Goal: Information Seeking & Learning: Learn about a topic

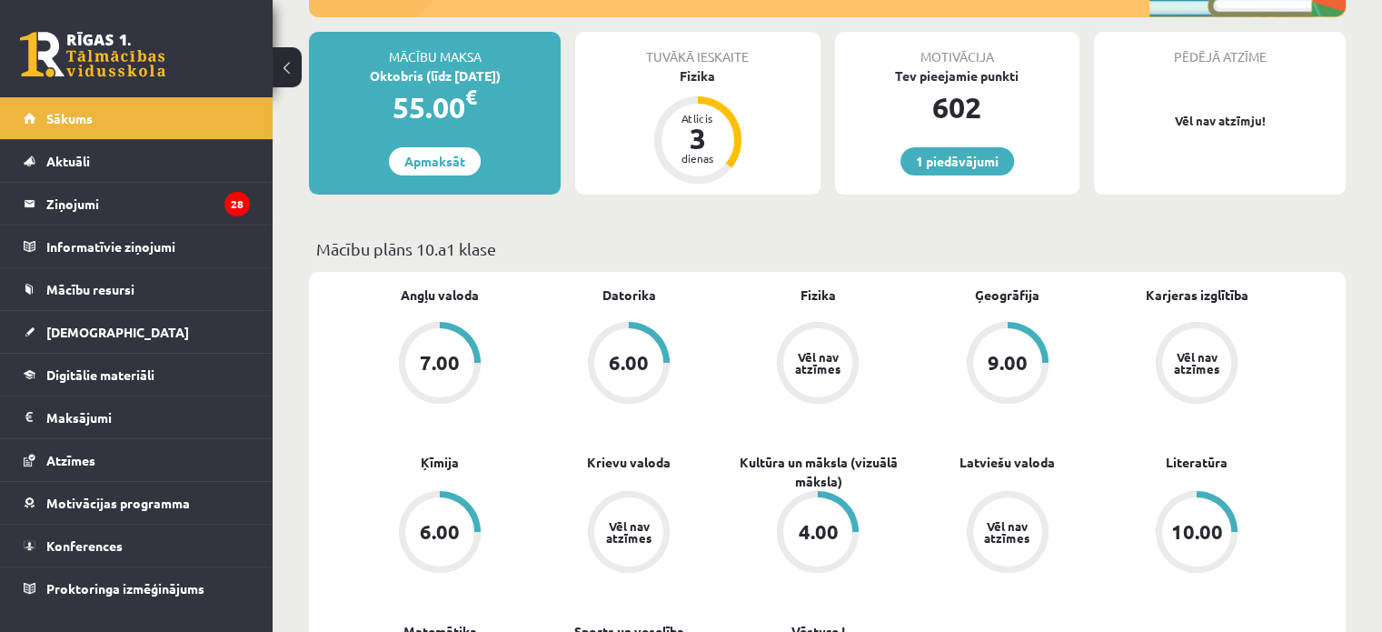
scroll to position [363, 0]
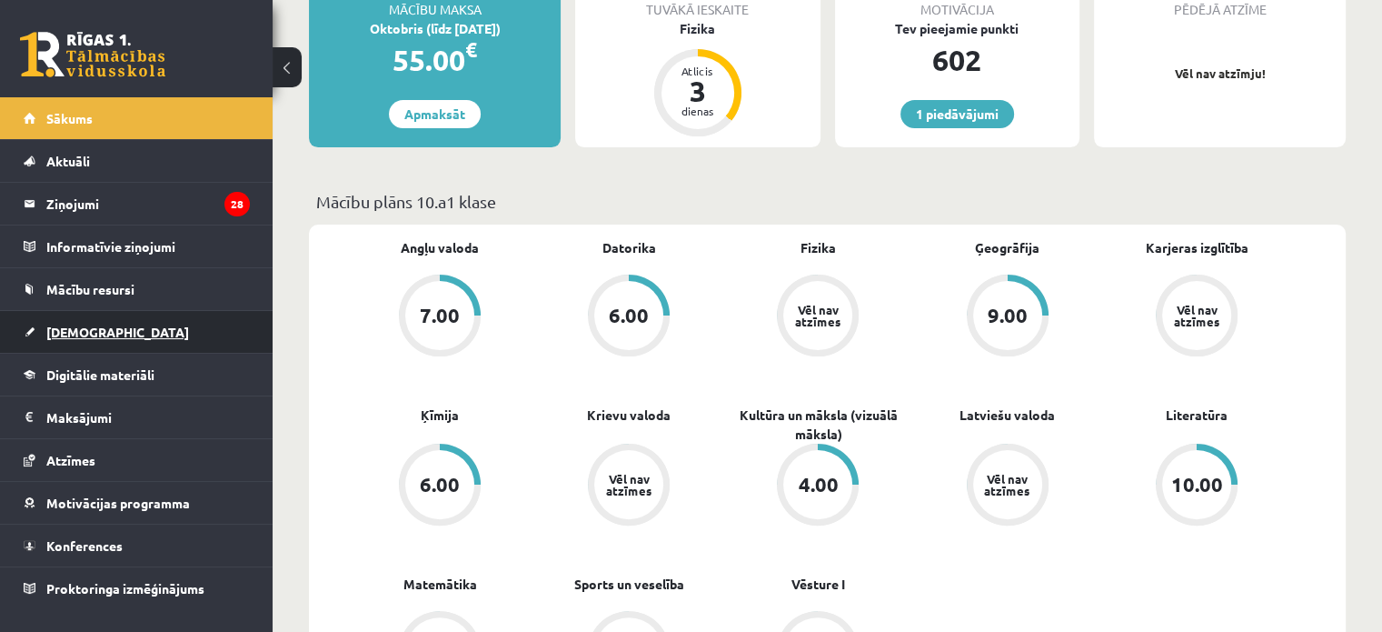
click at [55, 326] on span "[DEMOGRAPHIC_DATA]" at bounding box center [117, 332] width 143 height 16
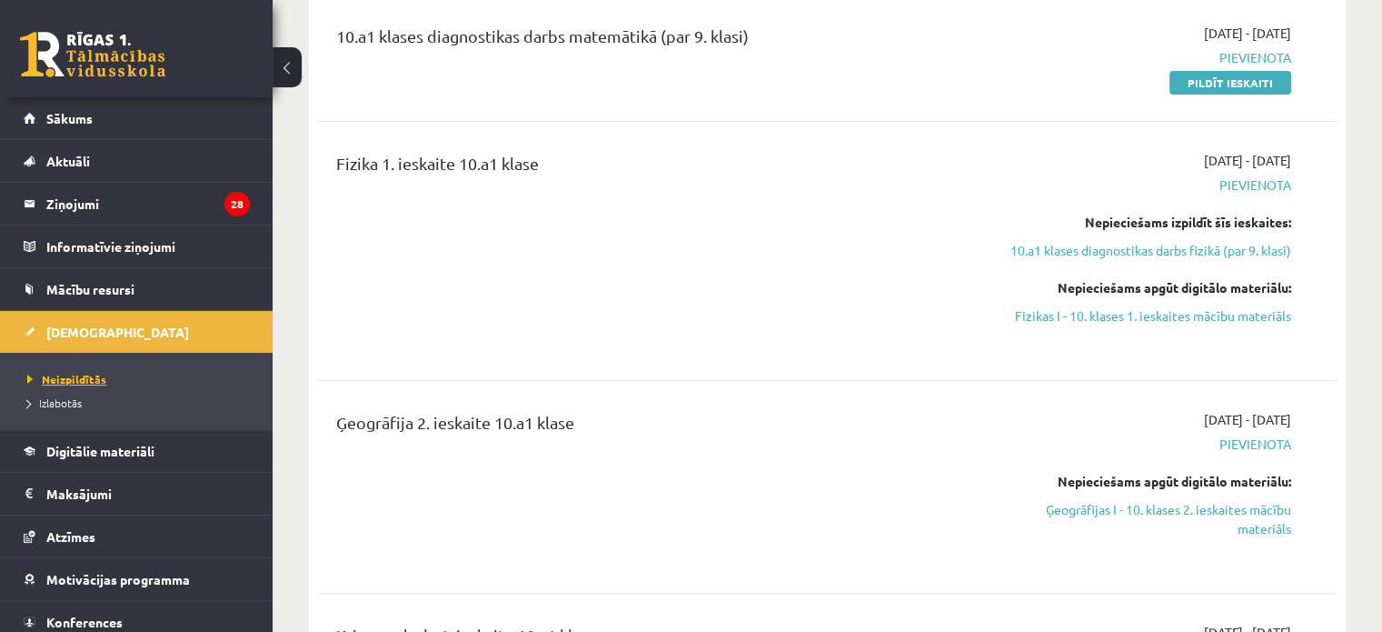
click at [88, 374] on span "Neizpildītās" at bounding box center [66, 379] width 79 height 15
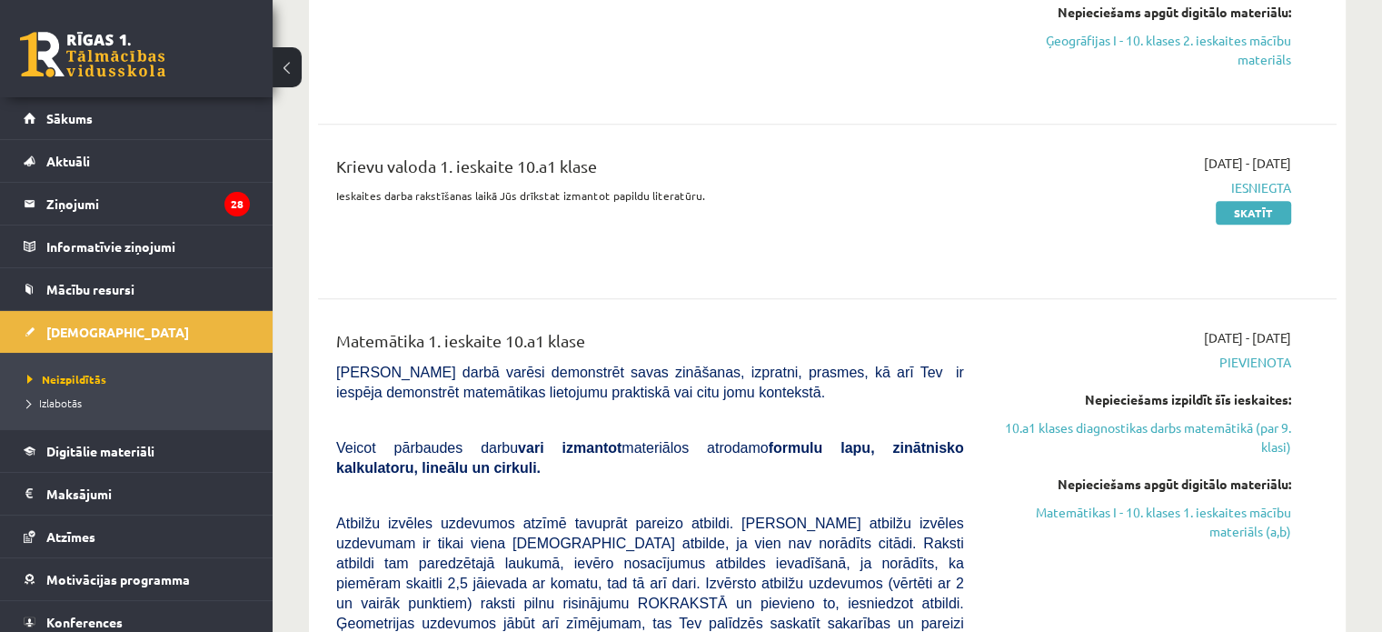
scroll to position [909, 0]
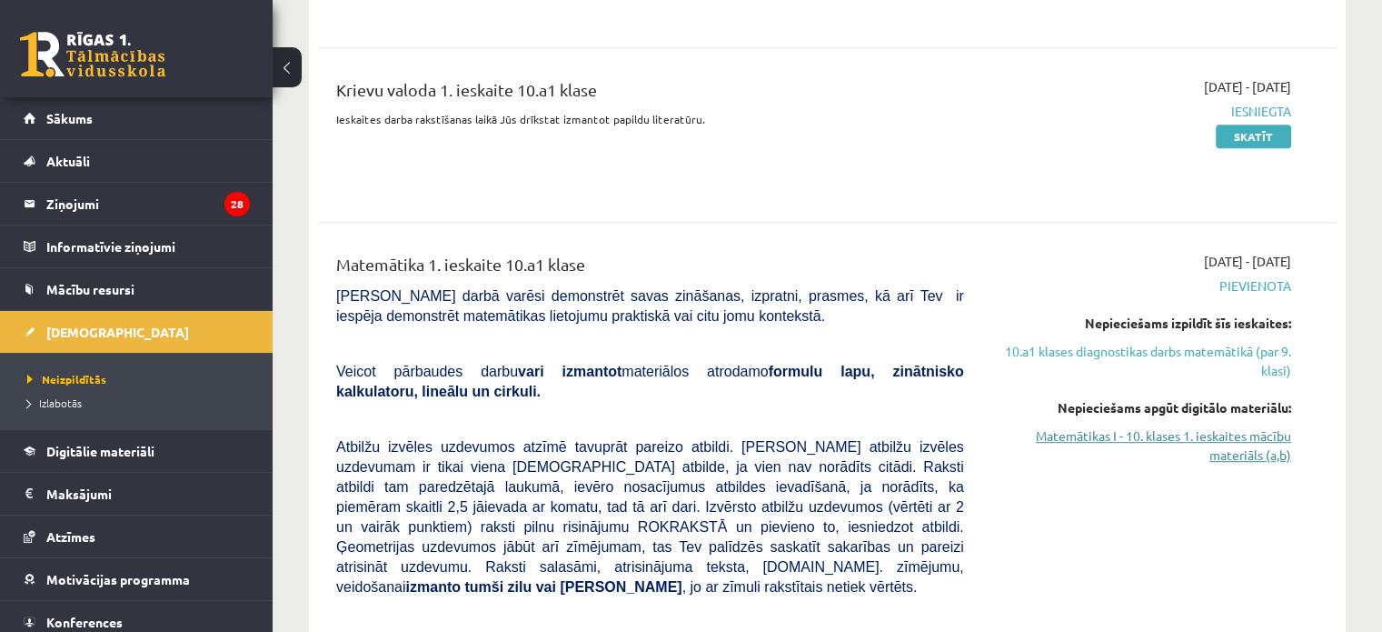
click at [1189, 440] on link "Matemātikas I - 10. klases 1. ieskaites mācību materiāls (a,b)" at bounding box center [1141, 445] width 300 height 38
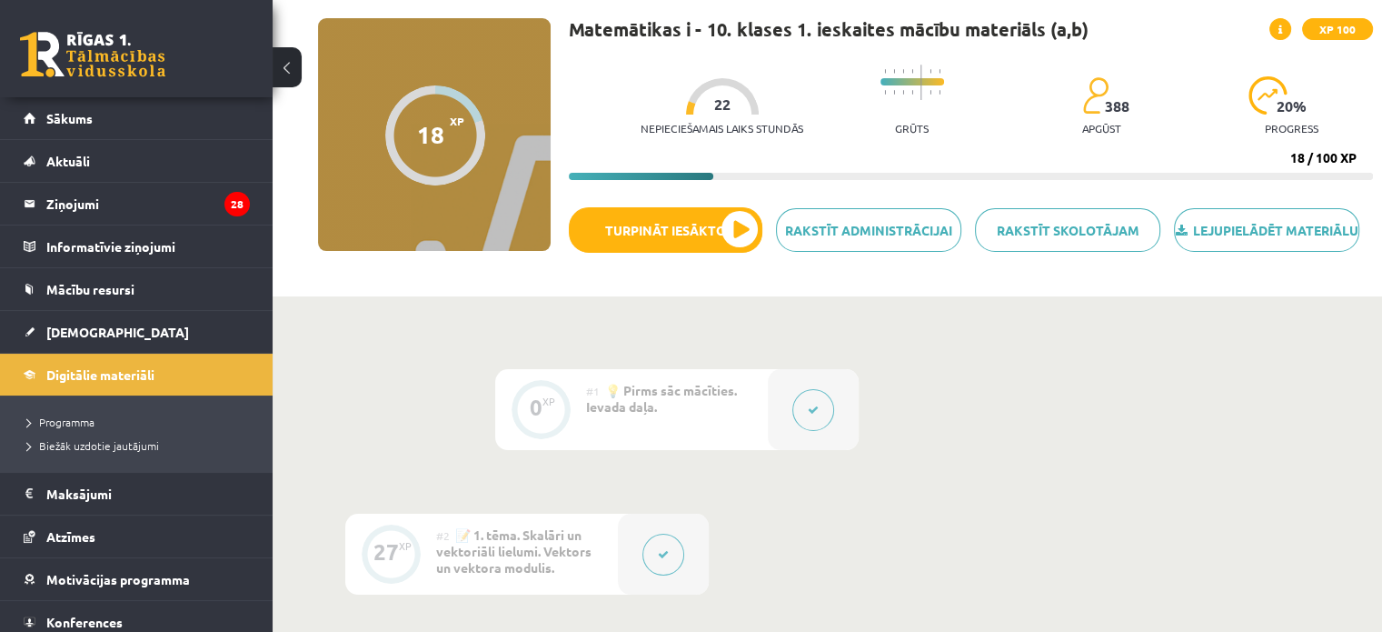
scroll to position [363, 0]
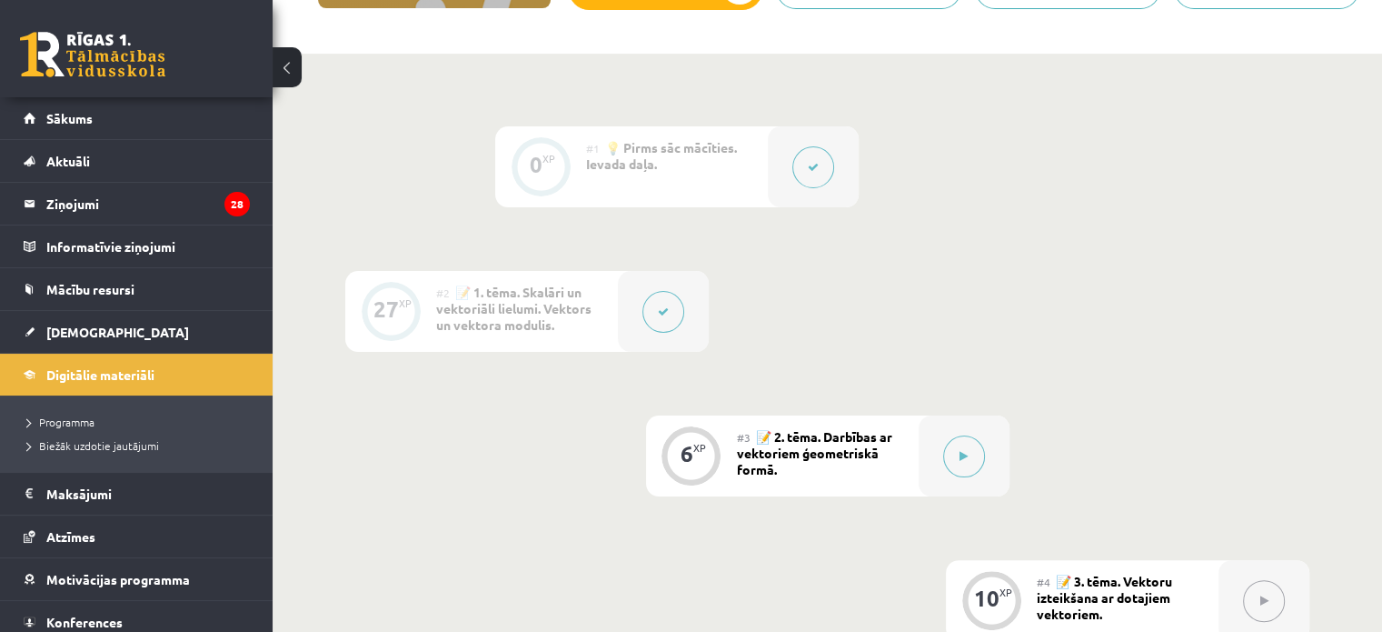
drag, startPoint x: 0, startPoint y: 0, endPoint x: 425, endPoint y: 207, distance: 473.1
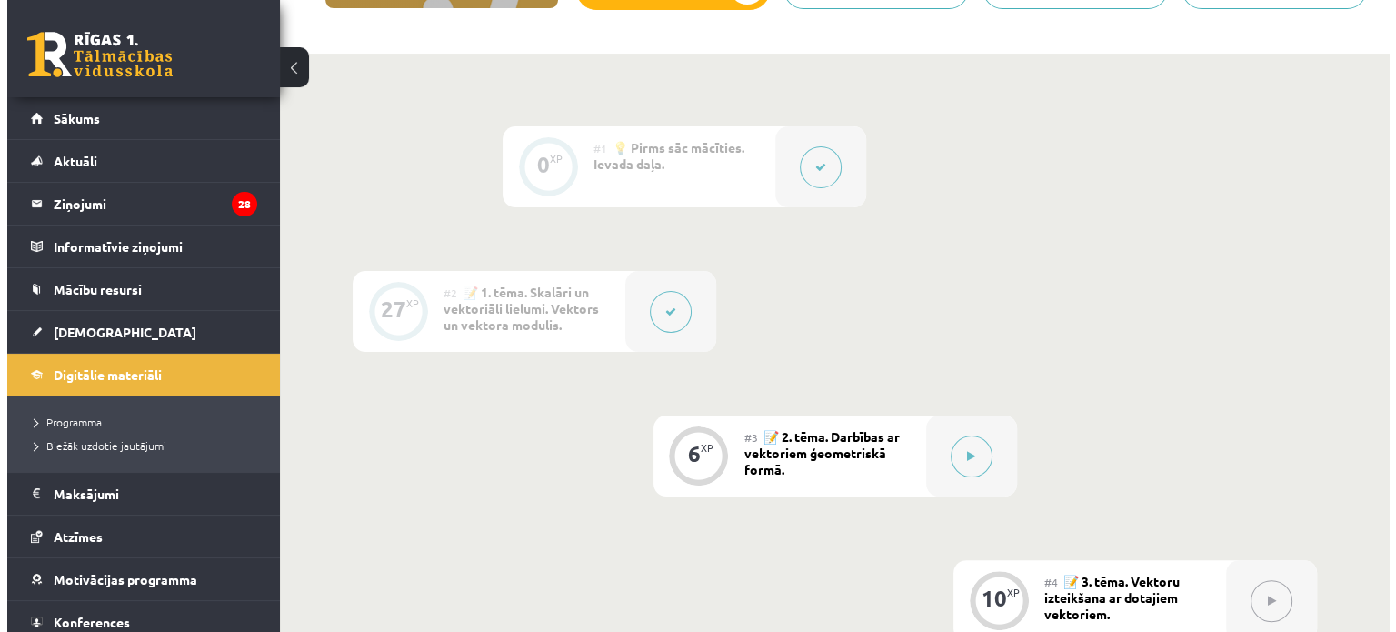
scroll to position [727, 0]
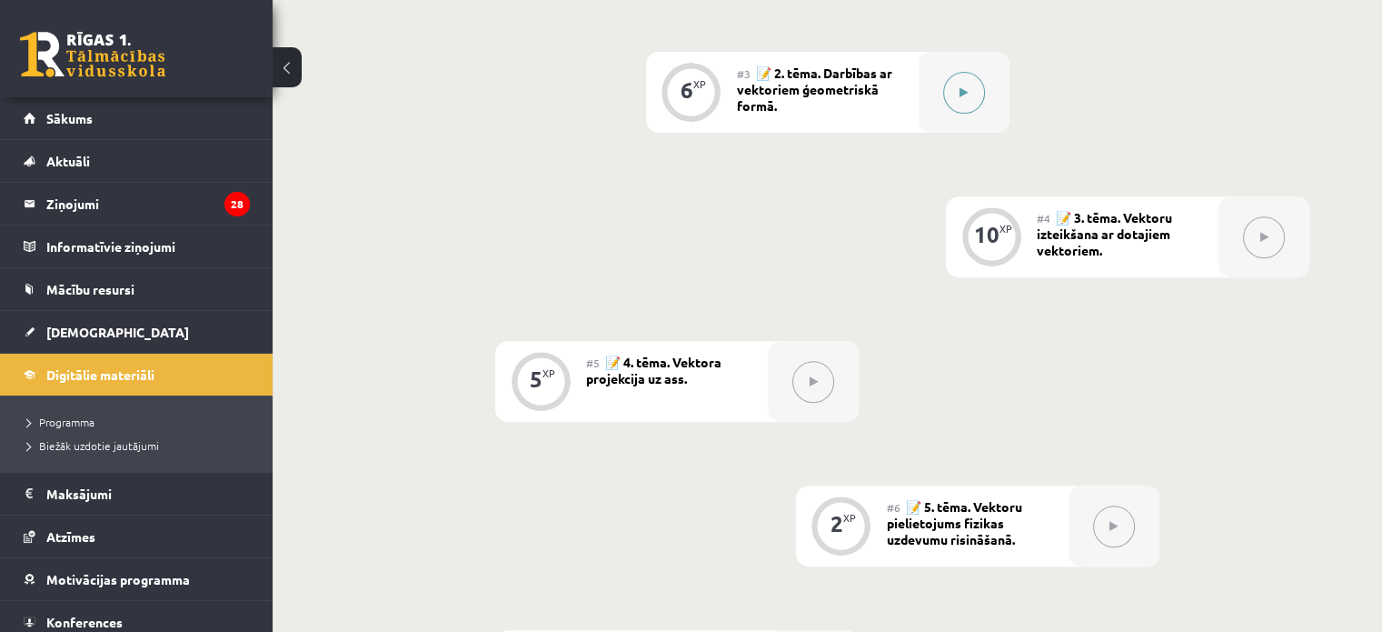
click at [966, 114] on button at bounding box center [964, 93] width 42 height 42
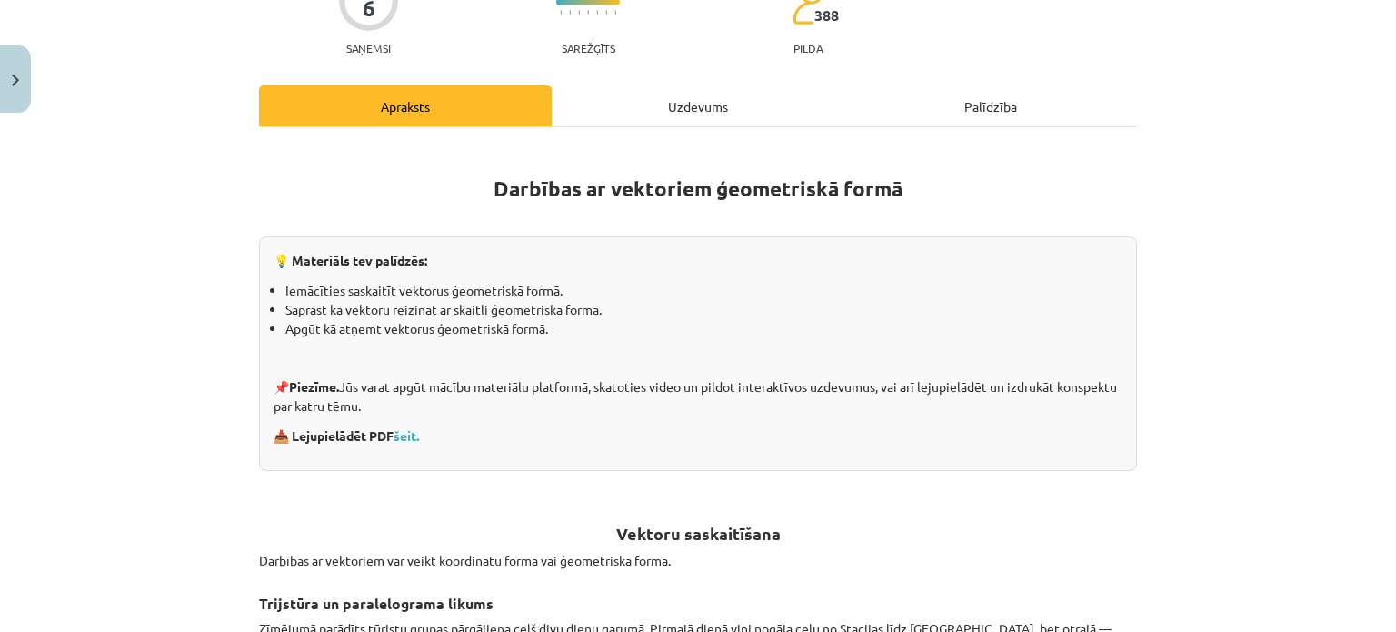
click at [710, 113] on div "Uzdevums" at bounding box center [698, 105] width 293 height 41
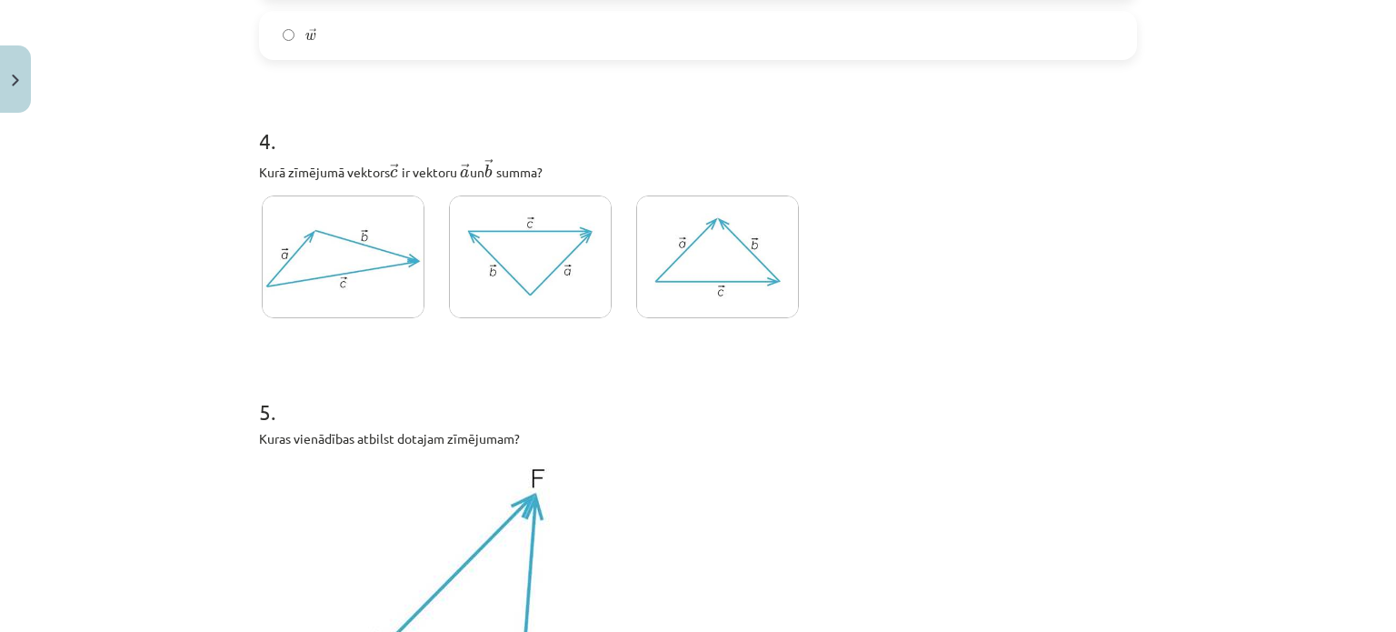
scroll to position [2317, 0]
click at [494, 239] on img at bounding box center [530, 252] width 163 height 123
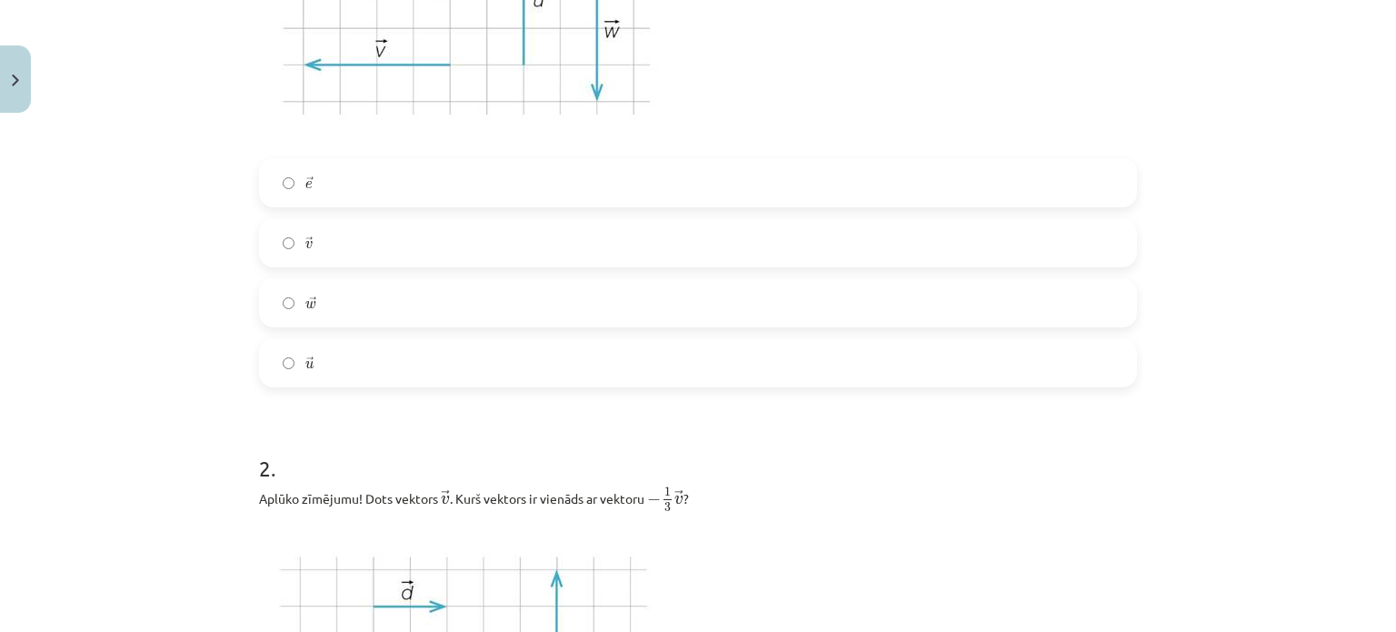
scroll to position [636, 0]
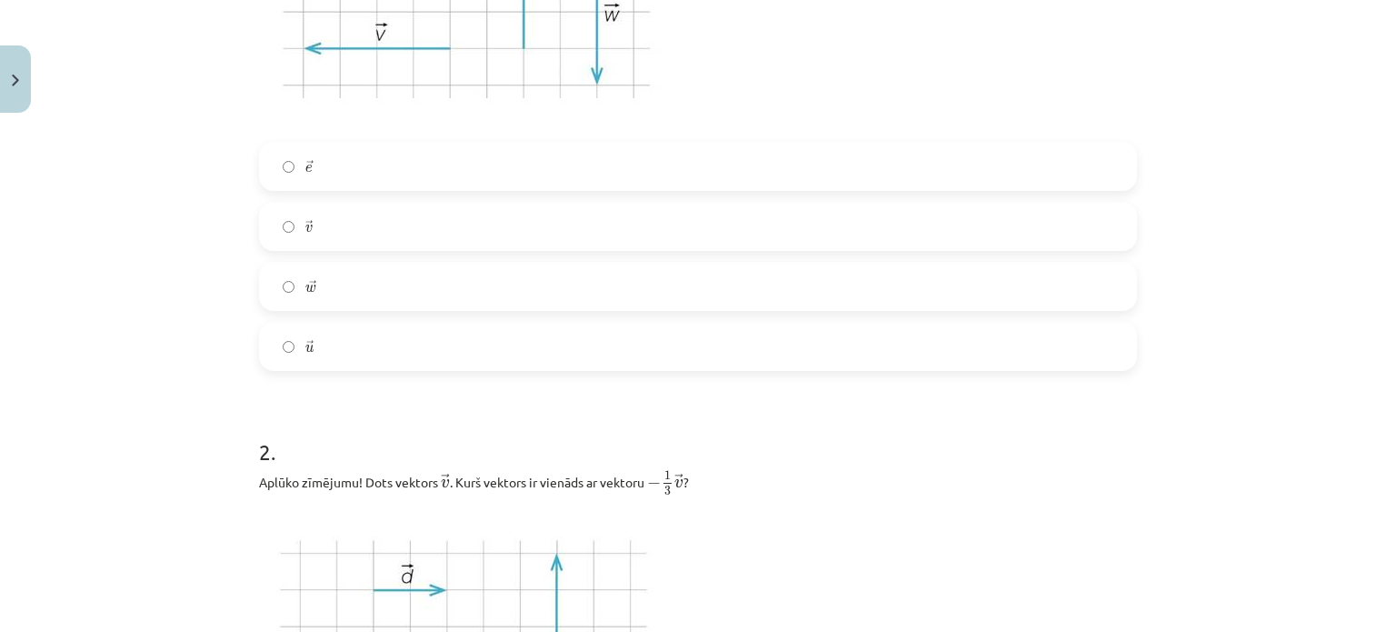
click at [272, 348] on label "→ u u →" at bounding box center [698, 346] width 874 height 45
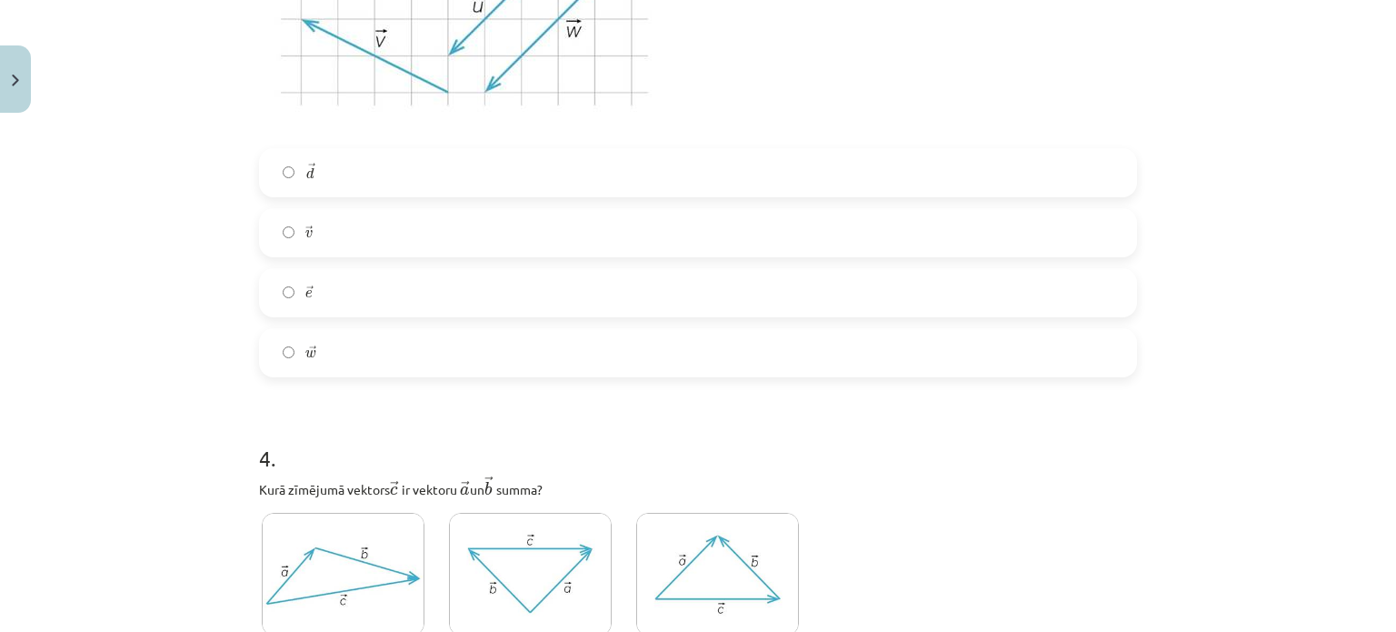
scroll to position [1999, 0]
click at [273, 352] on label "→ w w →" at bounding box center [698, 348] width 874 height 45
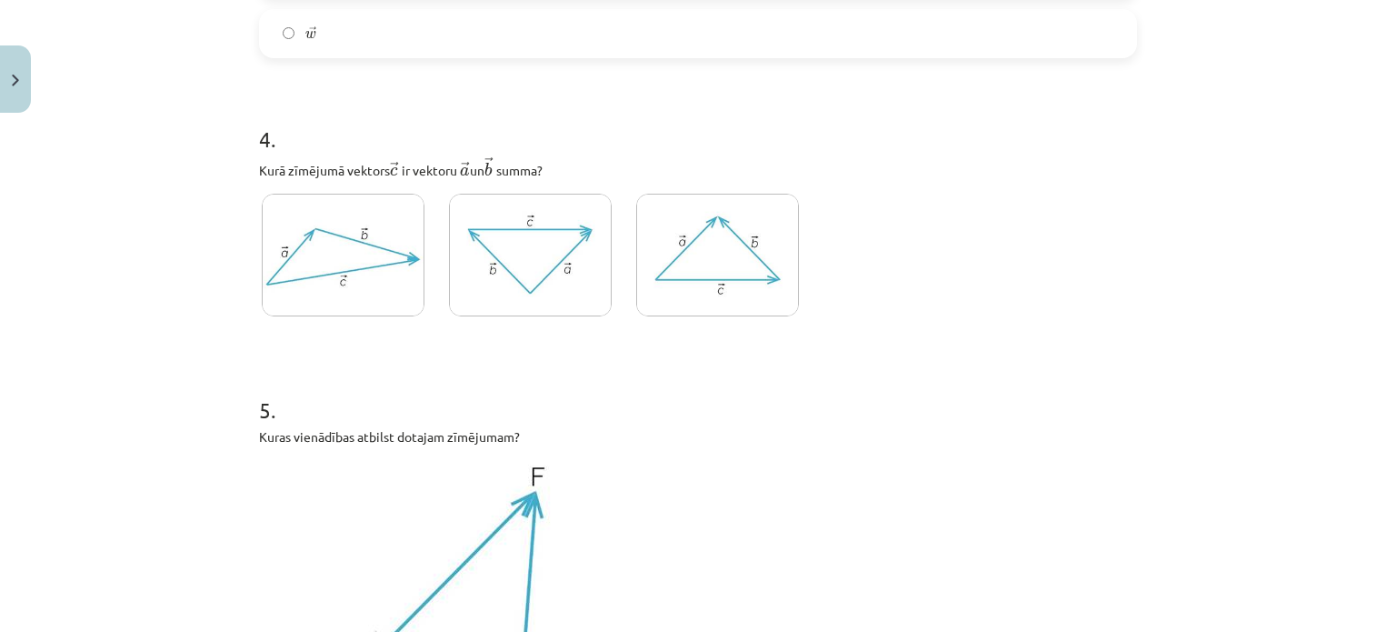
scroll to position [2272, 0]
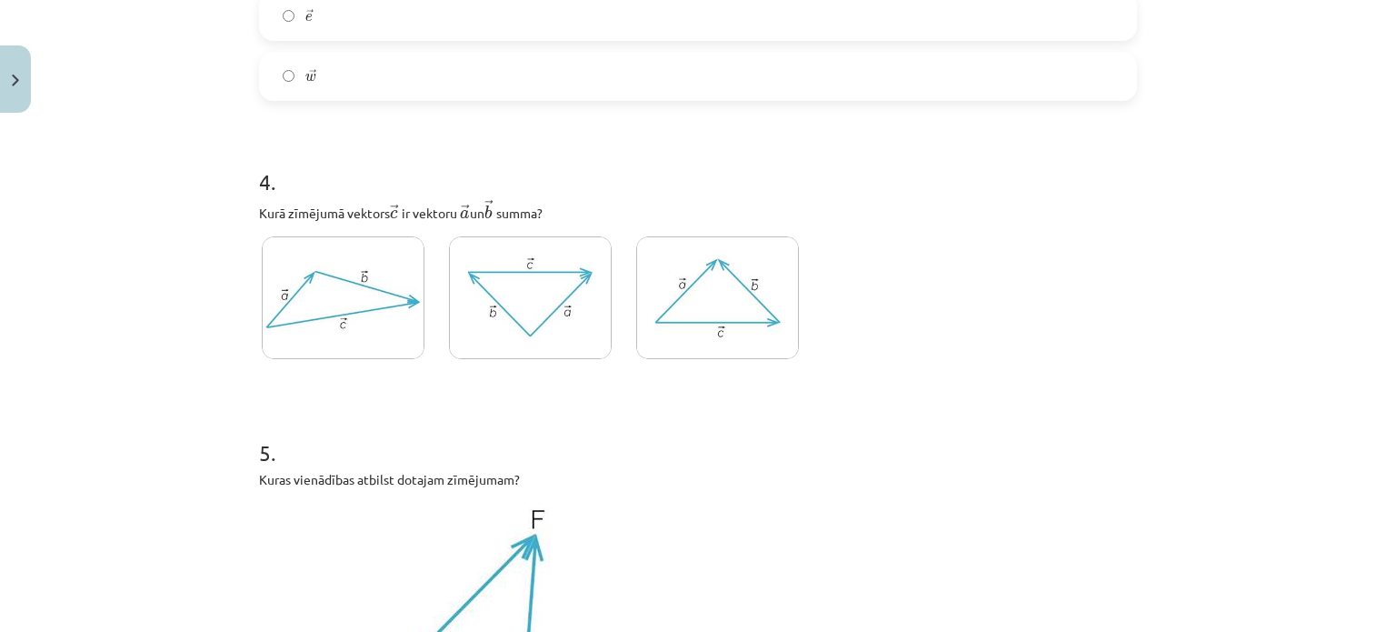
click at [322, 290] on img at bounding box center [343, 297] width 163 height 123
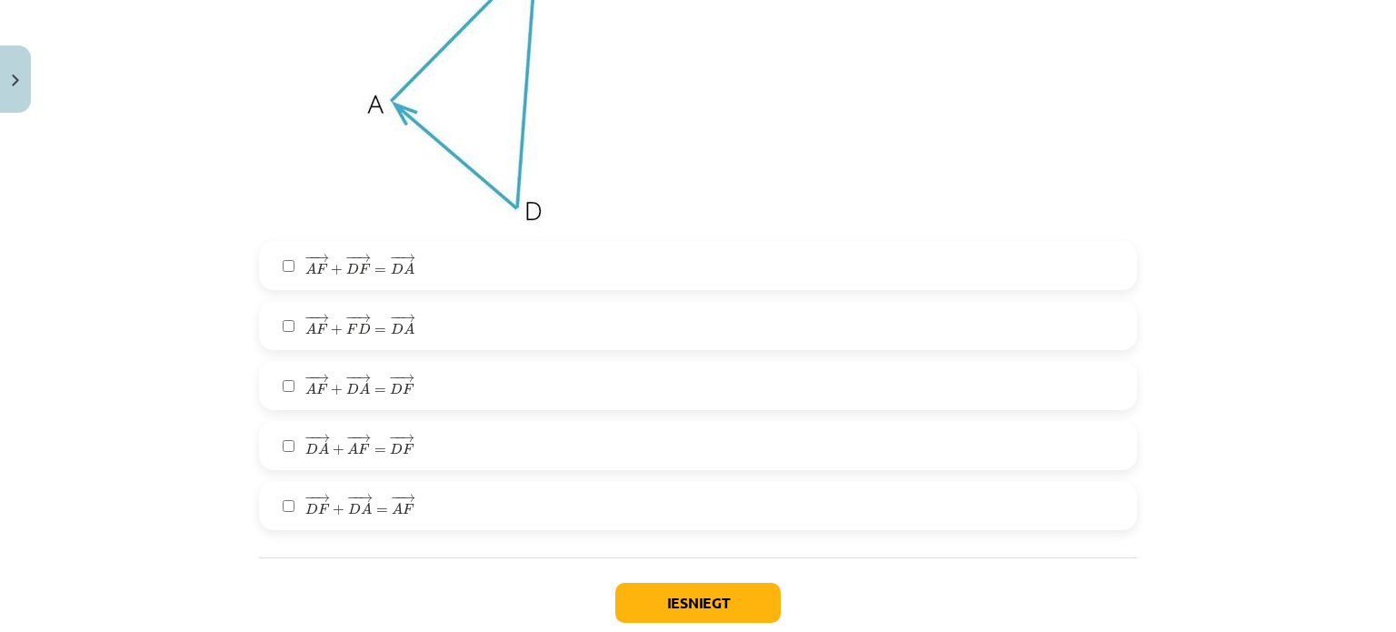
scroll to position [2908, 0]
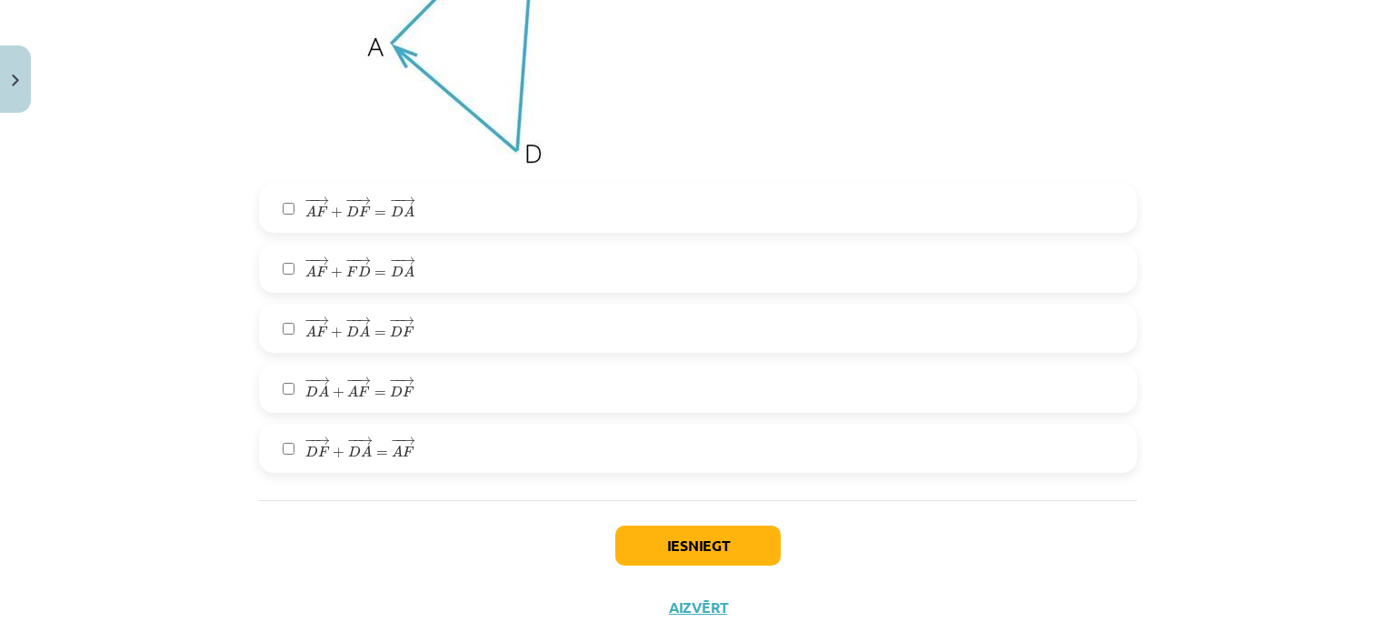
click at [274, 209] on label "− − → A F + − − → D F = − − → D A A F → + D F → = D A →" at bounding box center [698, 207] width 874 height 45
click at [687, 543] on button "Iesniegt" at bounding box center [697, 545] width 165 height 40
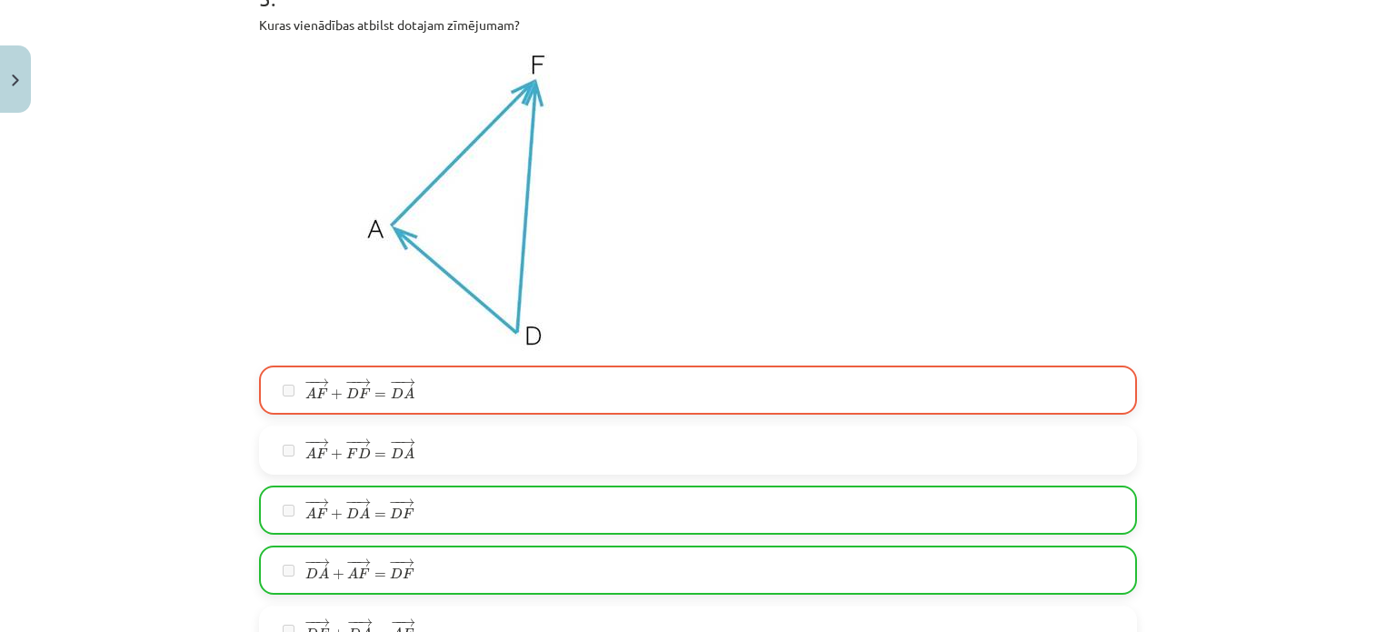
scroll to position [3017, 0]
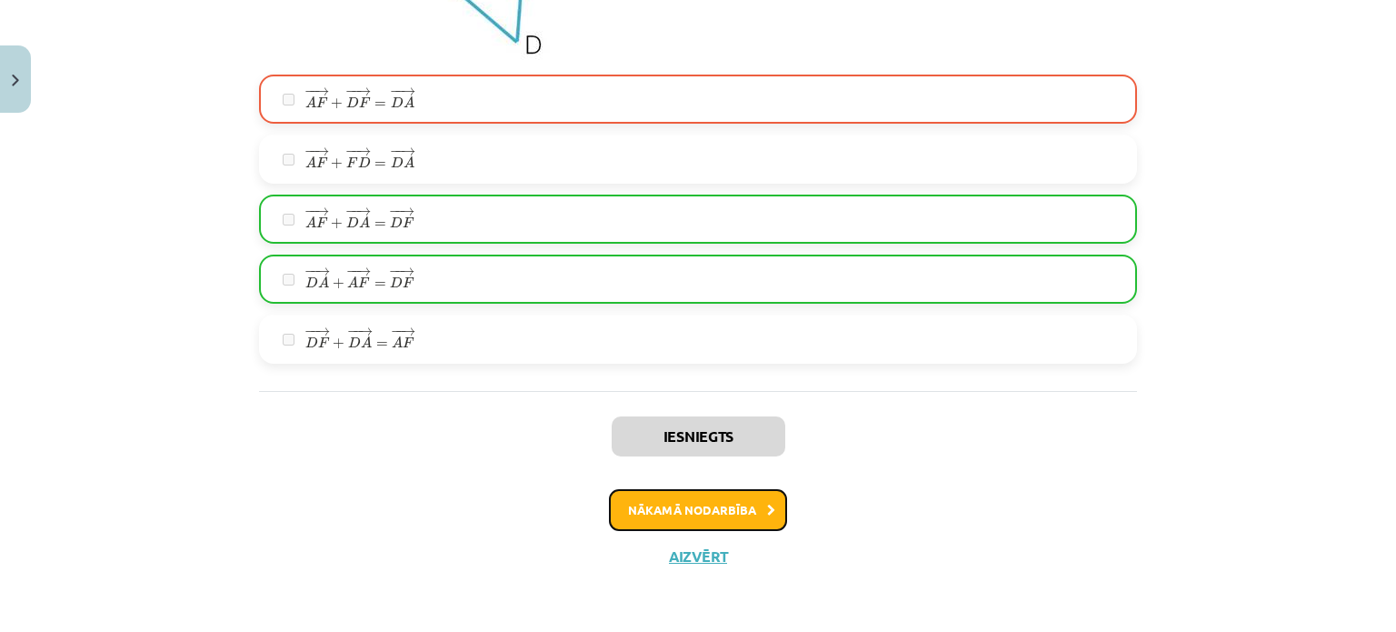
click at [680, 507] on button "Nākamā nodarbība" at bounding box center [698, 510] width 178 height 42
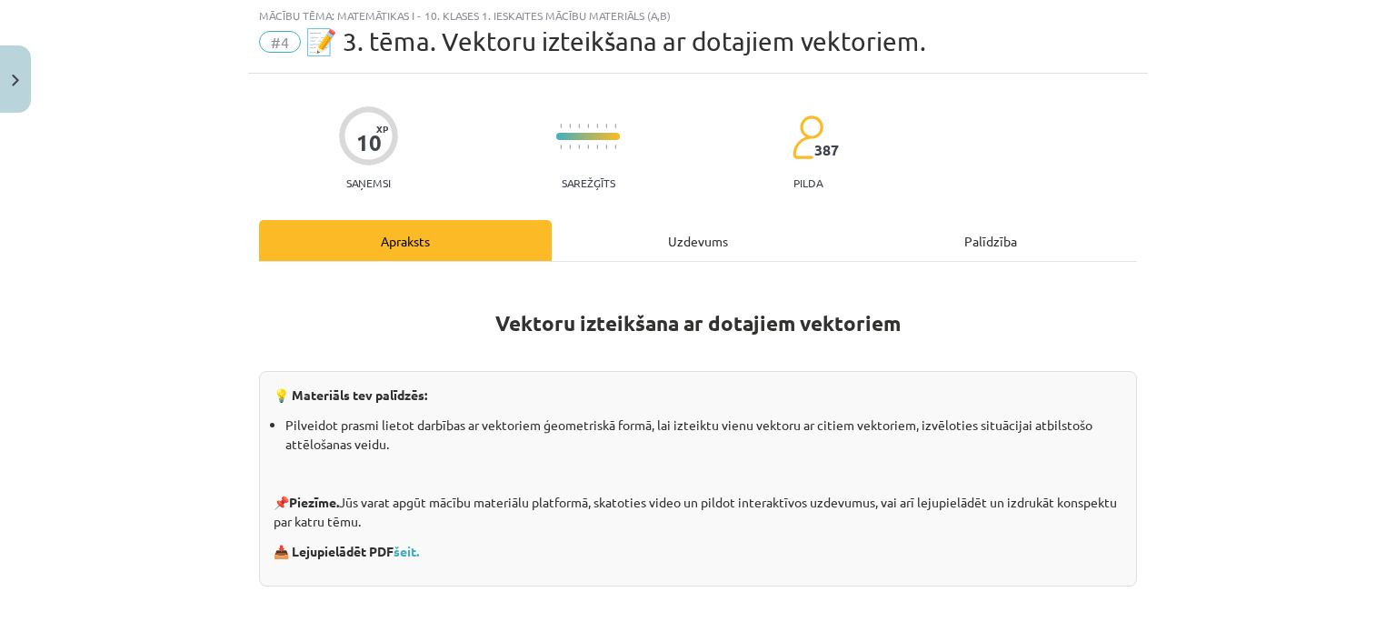
scroll to position [45, 0]
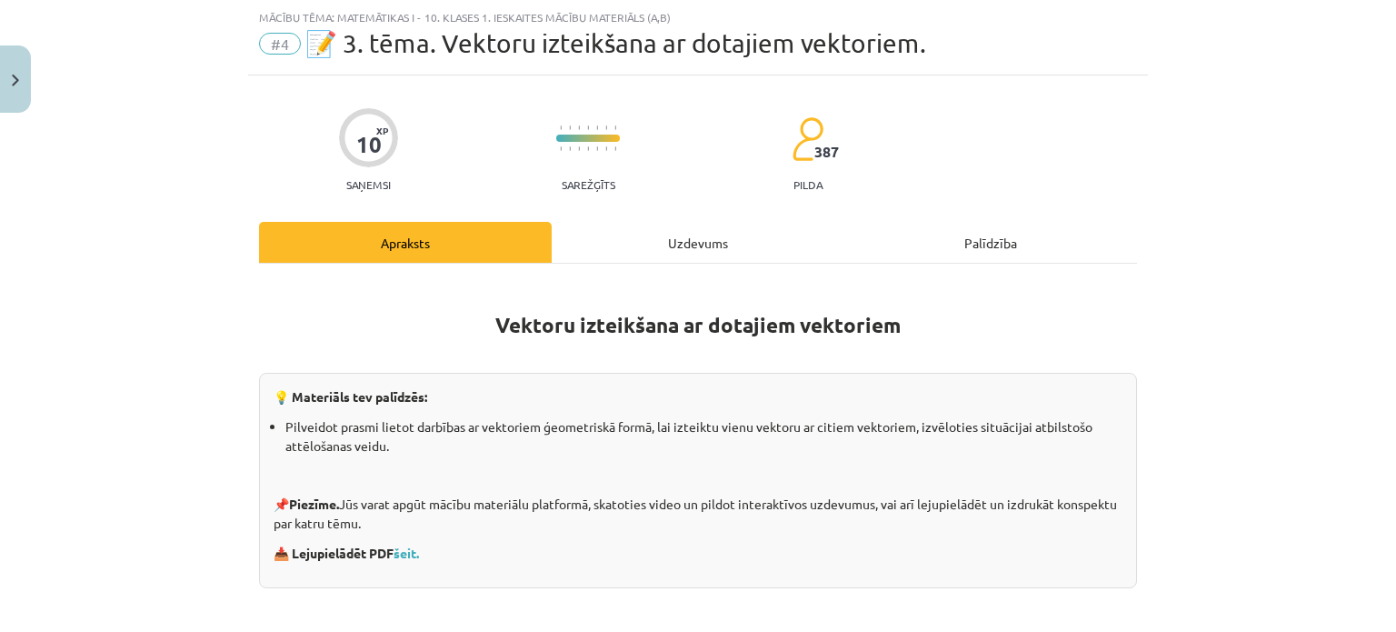
click at [683, 245] on div "Uzdevums" at bounding box center [698, 242] width 293 height 41
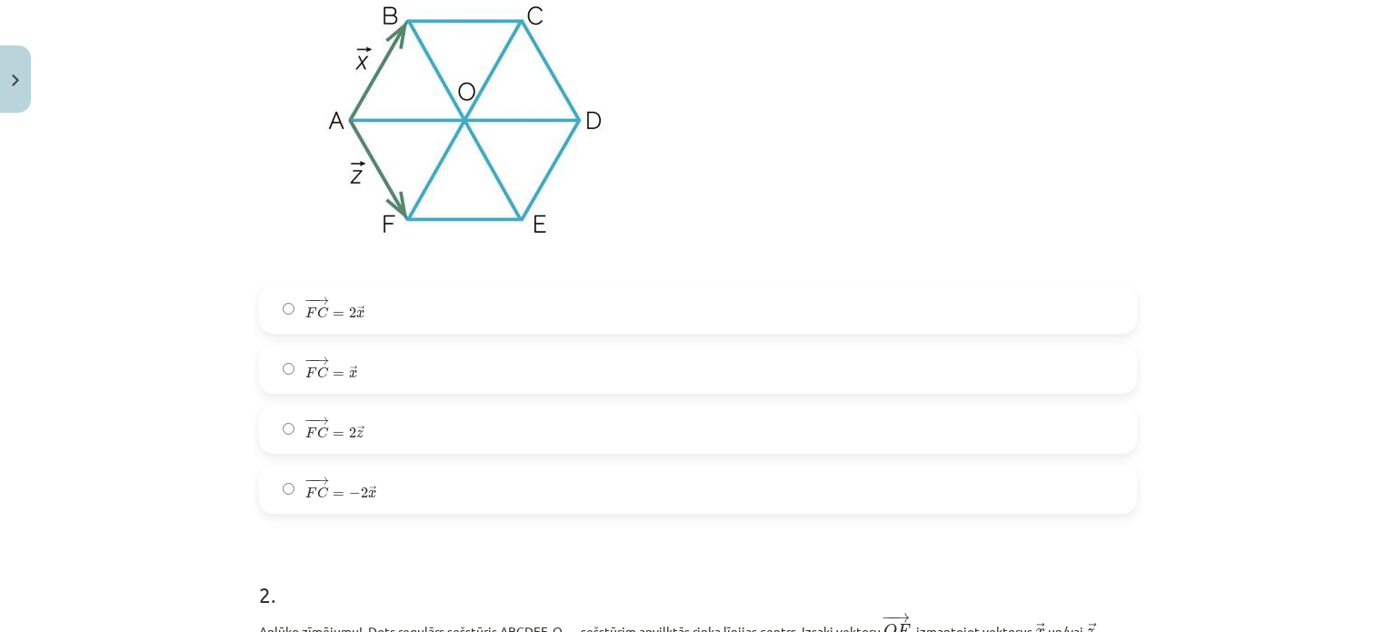
scroll to position [409, 0]
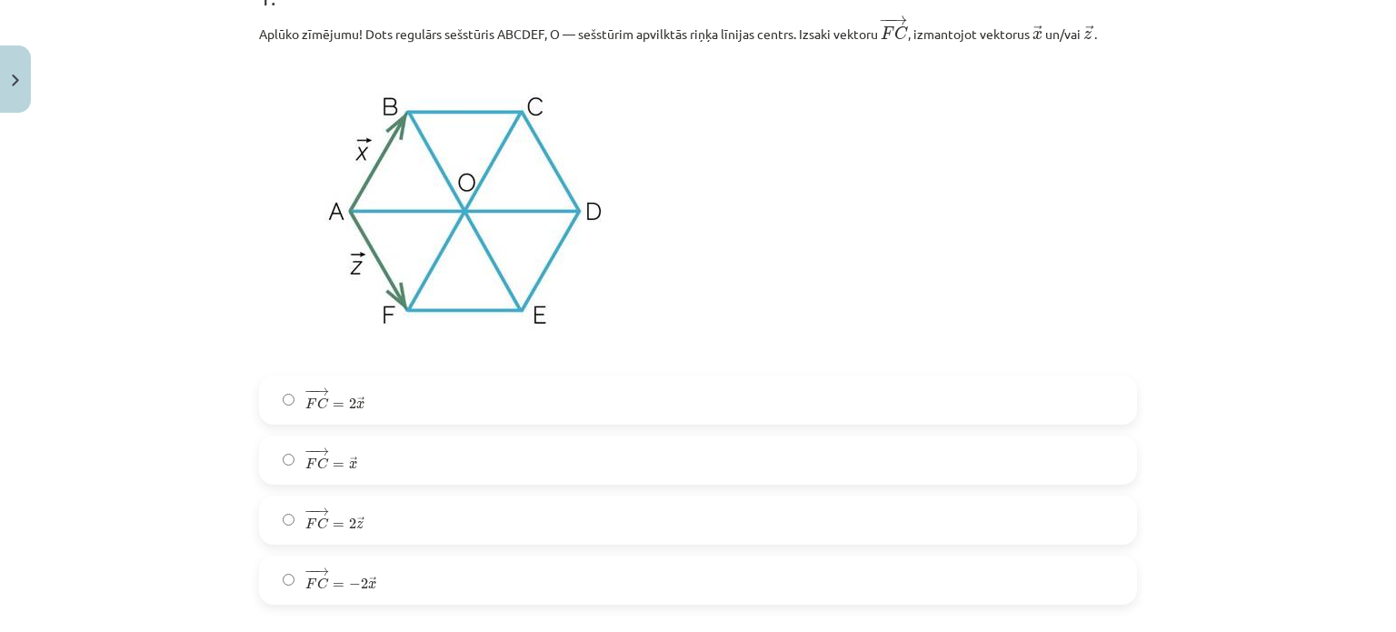
click at [278, 512] on label "− − → F C = 2 → z F C → = 2 z →" at bounding box center [698, 519] width 874 height 45
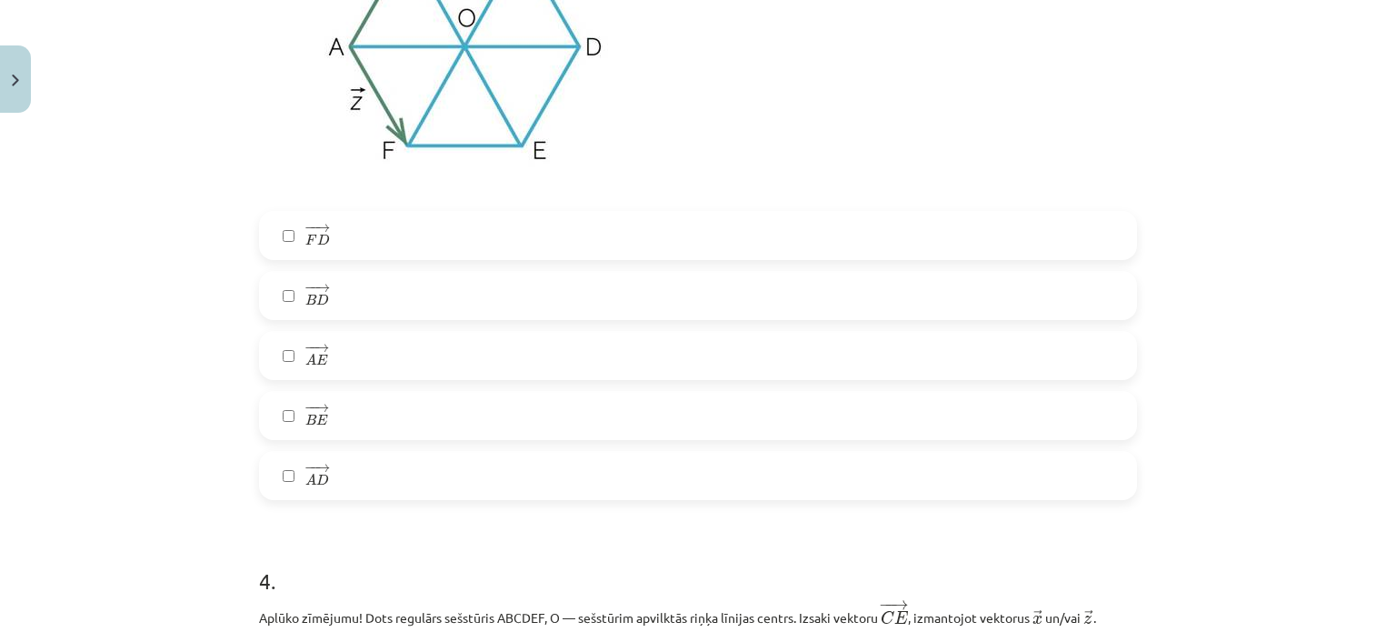
scroll to position [1945, 0]
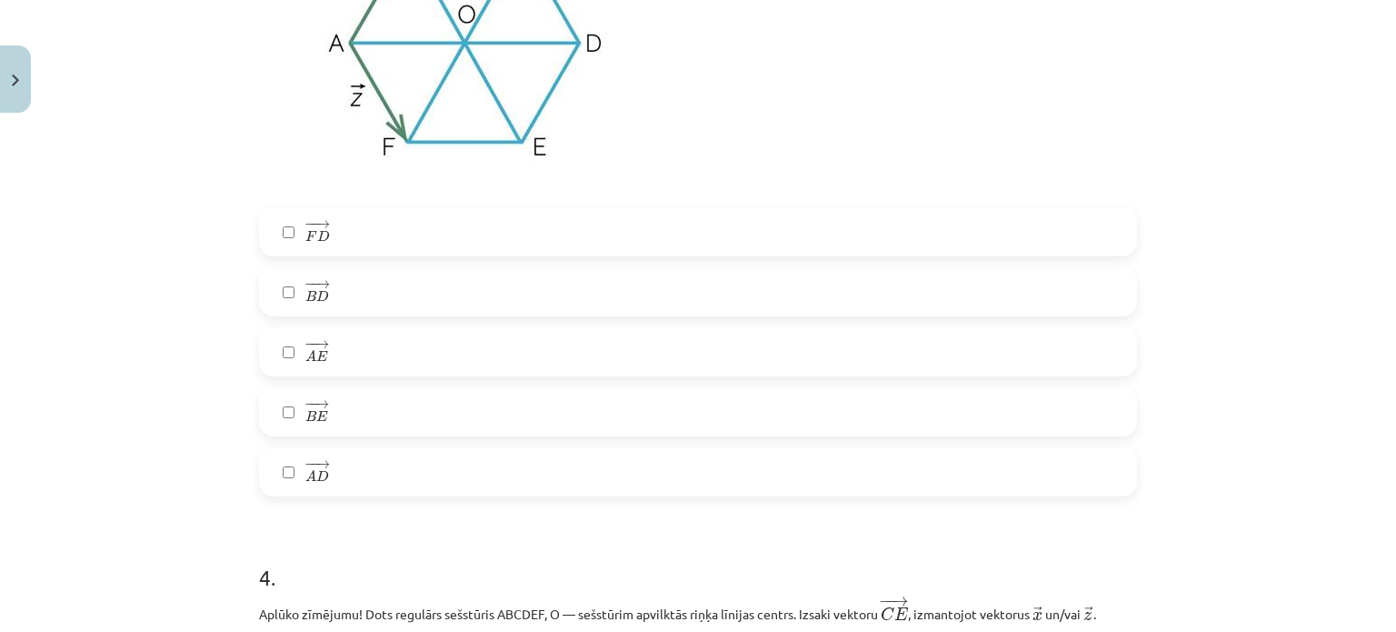
drag, startPoint x: 284, startPoint y: 359, endPoint x: 283, endPoint y: 340, distance: 19.1
click at [283, 359] on label "− − → A E A E →" at bounding box center [698, 351] width 874 height 45
click at [227, 290] on div "Mācību tēma: Matemātikas i - 10. klases 1. ieskaites mācību materiāls (a,b) #4 …" at bounding box center [698, 316] width 1396 height 632
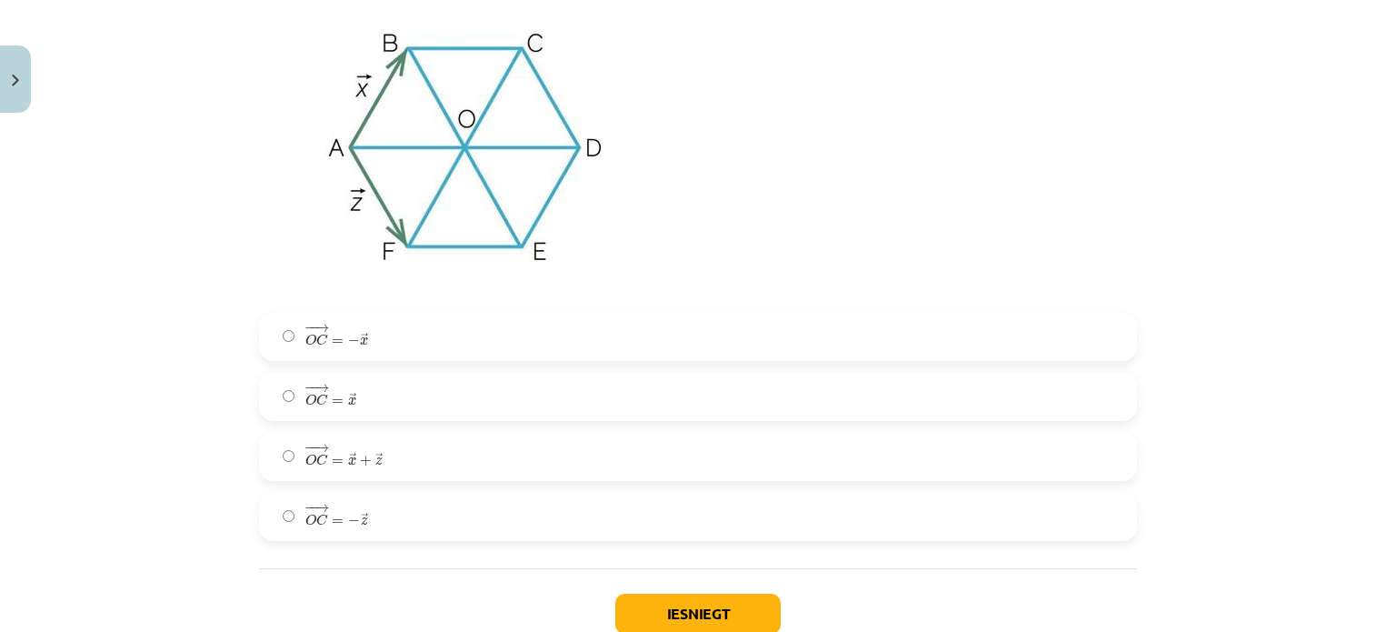
scroll to position [3308, 0]
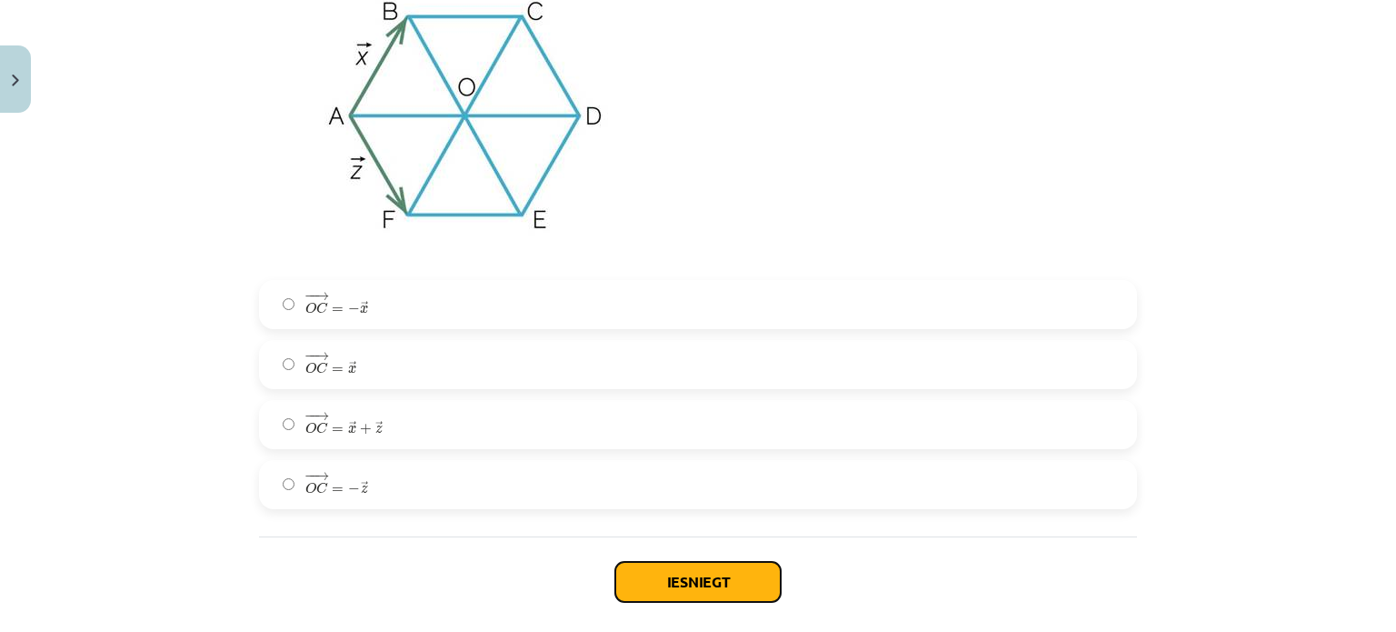
click at [647, 577] on button "Iesniegt" at bounding box center [697, 582] width 165 height 40
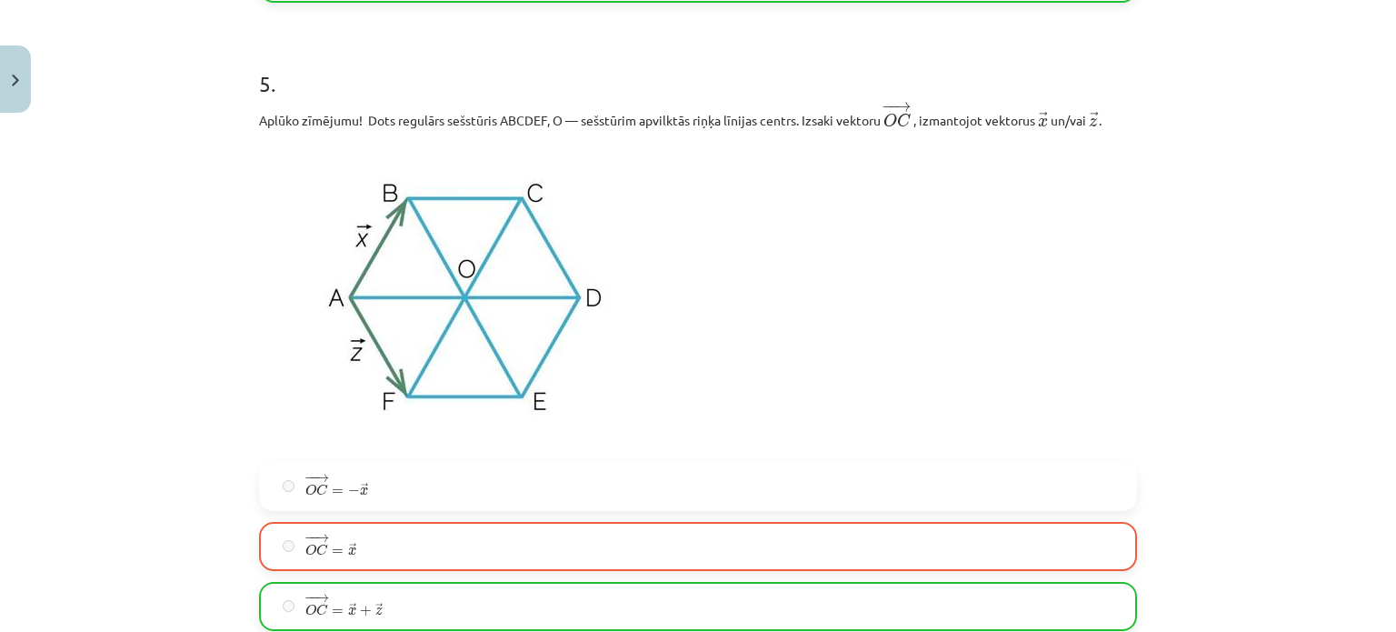
scroll to position [3457, 0]
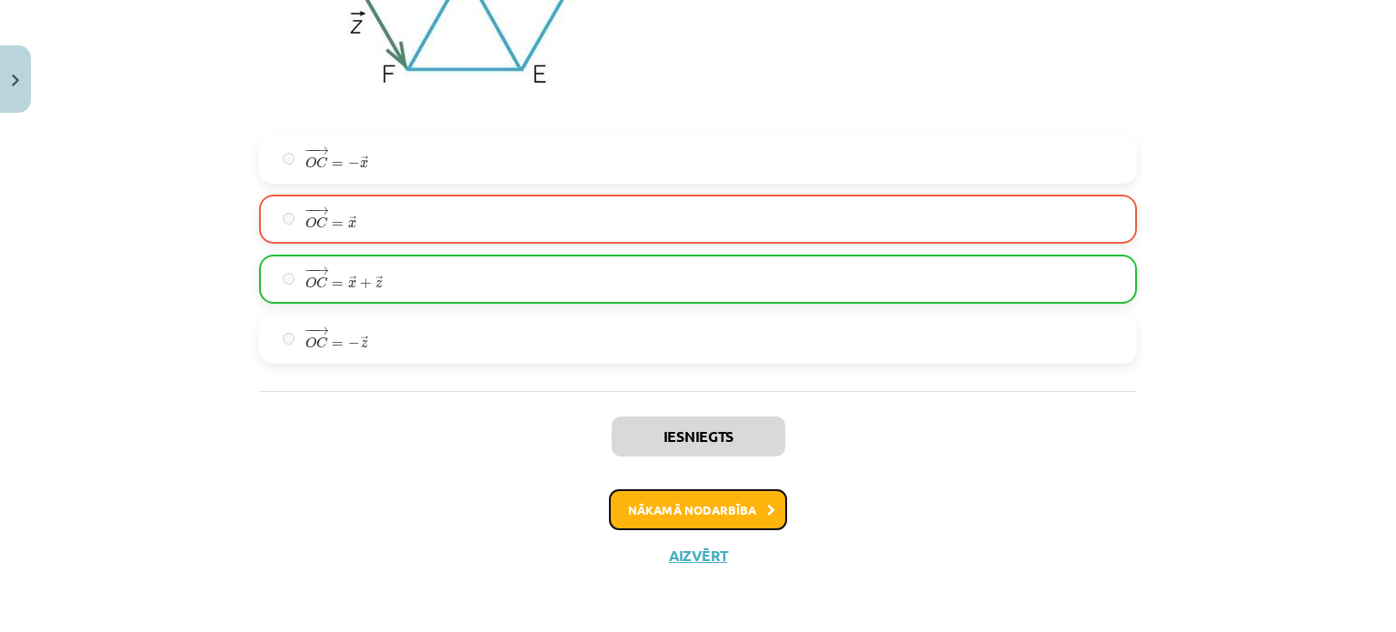
click at [652, 503] on button "Nākamā nodarbība" at bounding box center [698, 510] width 178 height 42
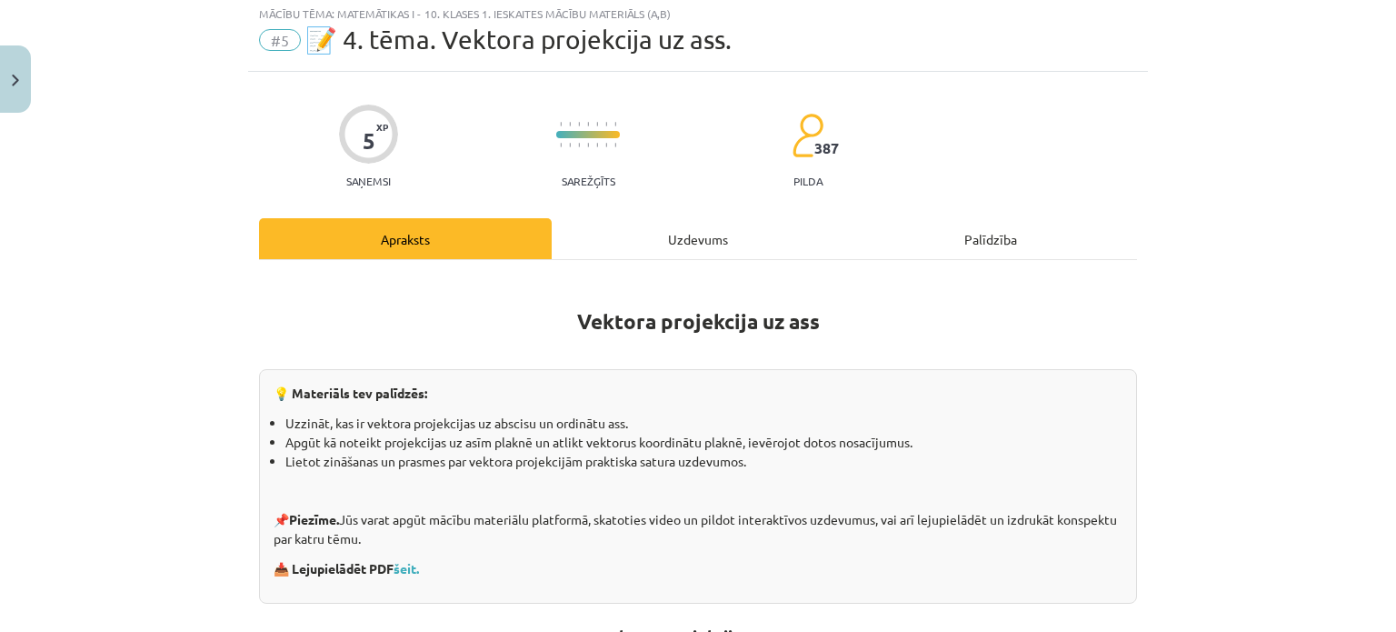
scroll to position [45, 0]
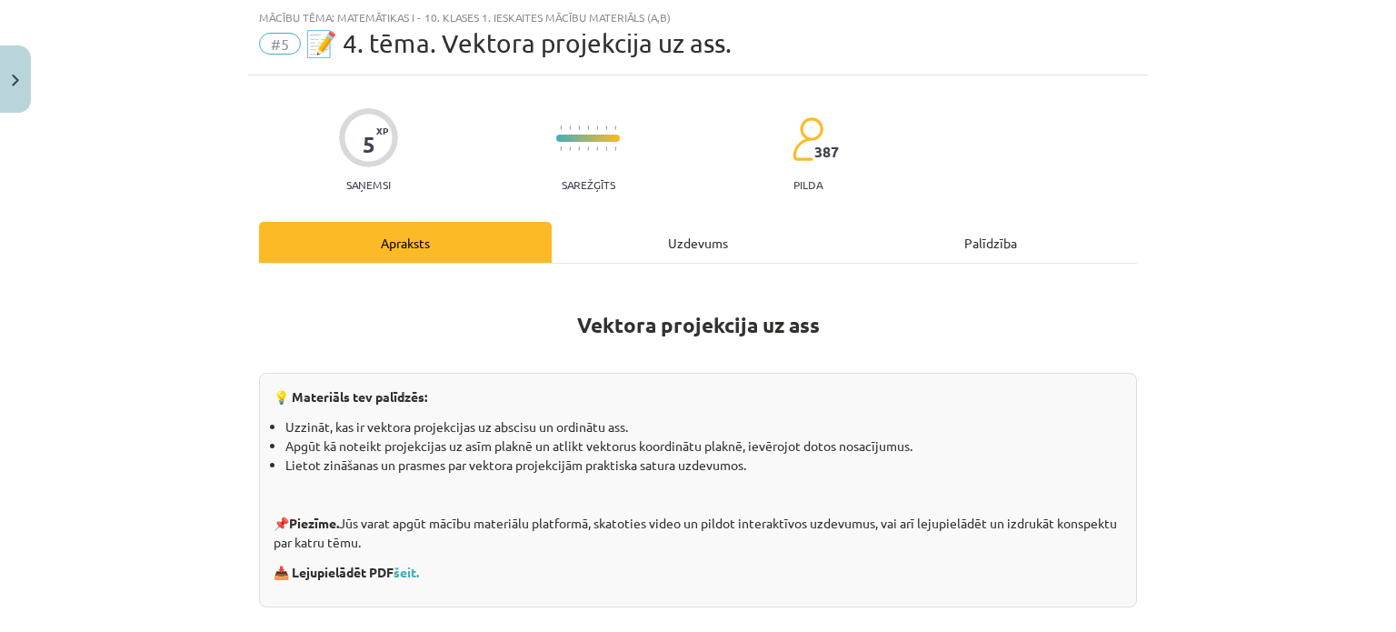
click at [657, 243] on div "Uzdevums" at bounding box center [698, 242] width 293 height 41
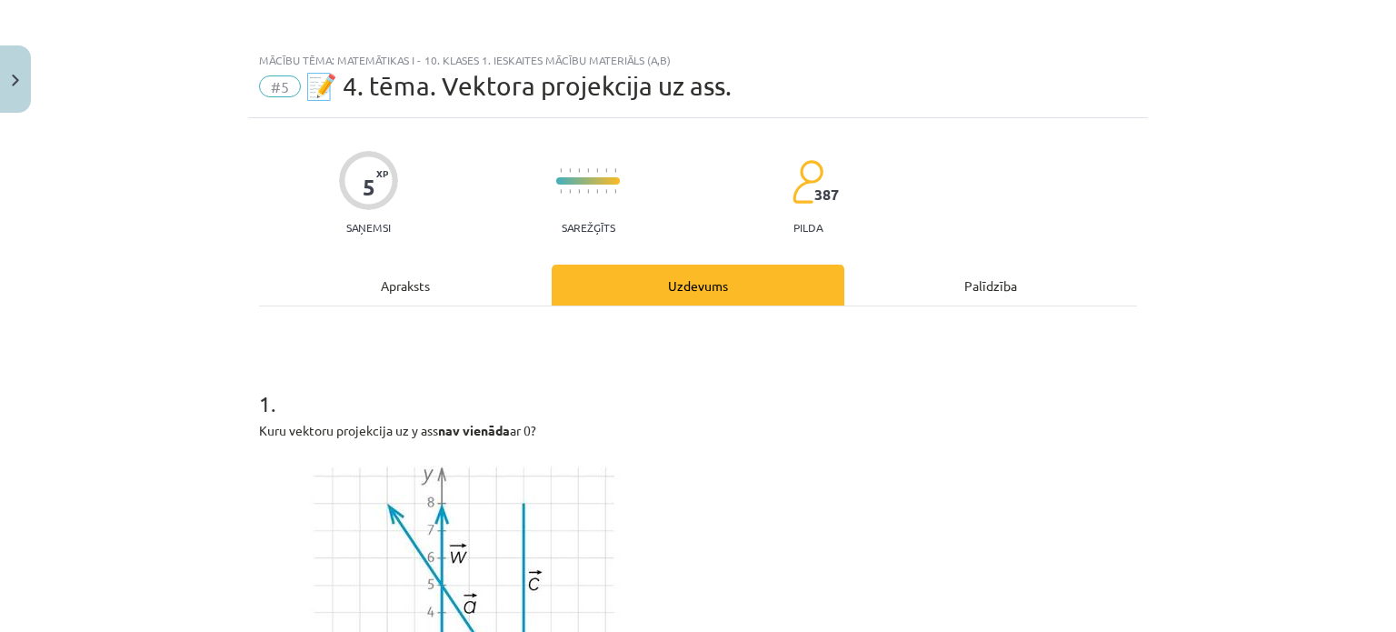
scroll to position [0, 0]
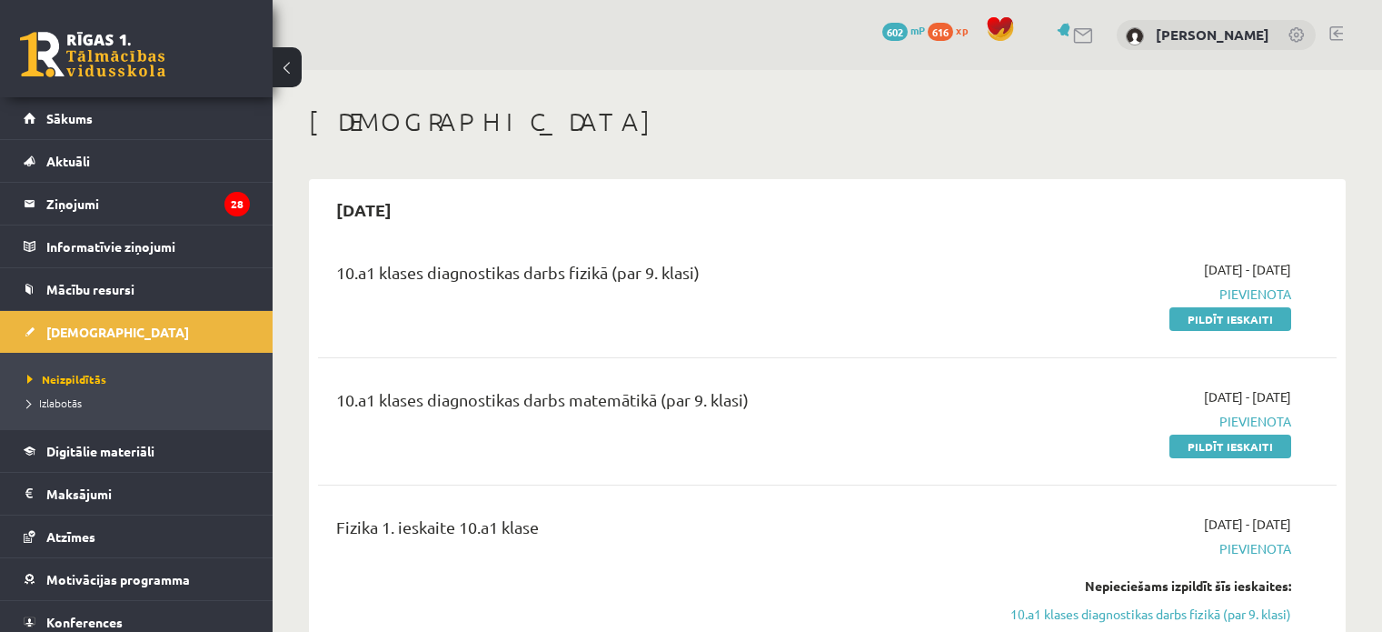
scroll to position [909, 0]
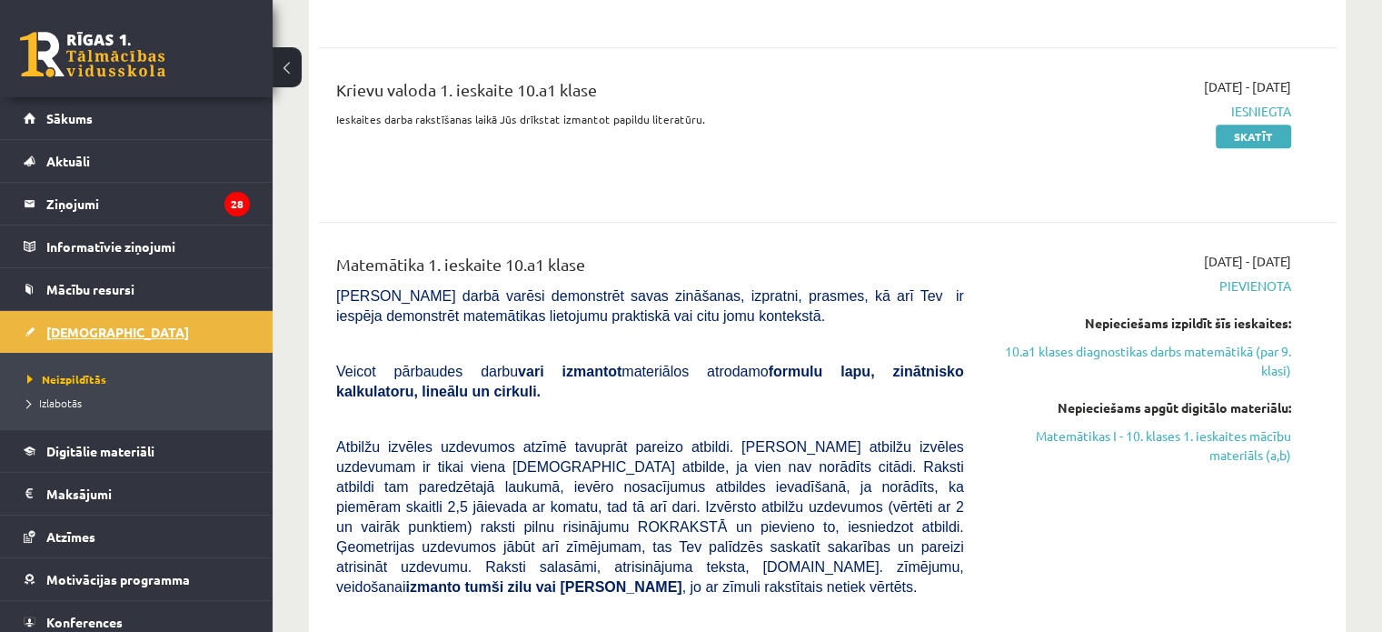
click at [64, 330] on span "[DEMOGRAPHIC_DATA]" at bounding box center [117, 332] width 143 height 16
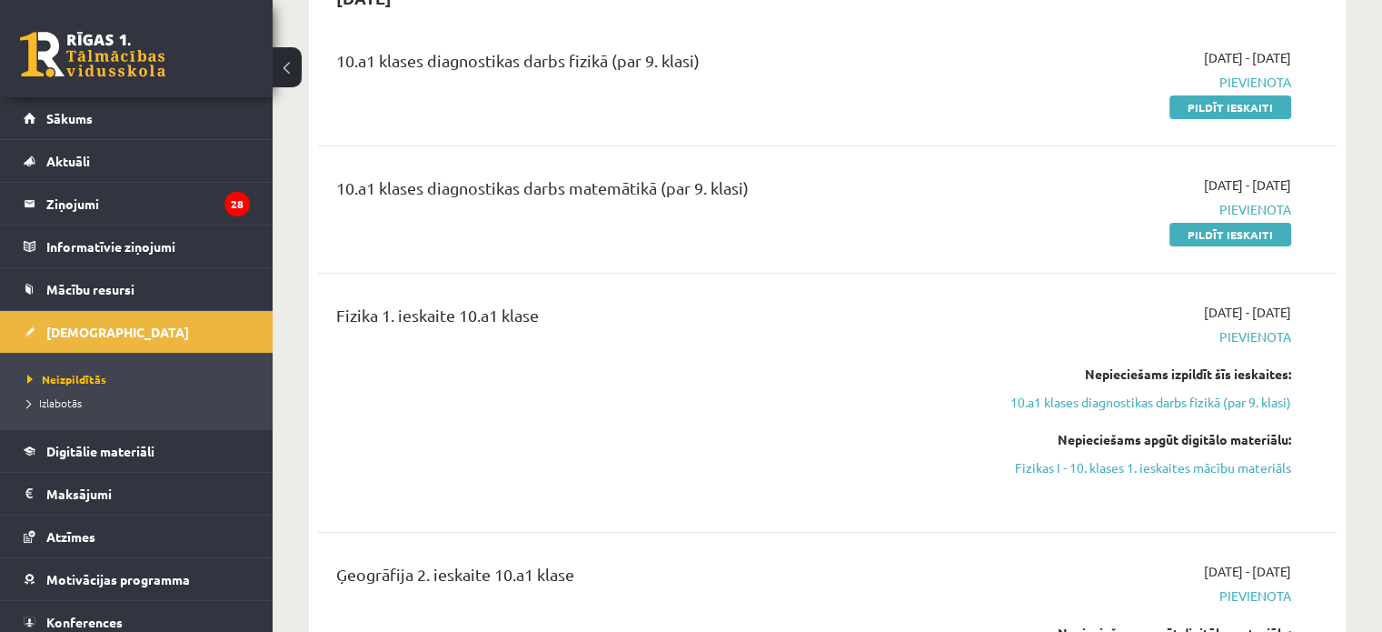
scroll to position [182, 0]
